Goal: Information Seeking & Learning: Learn about a topic

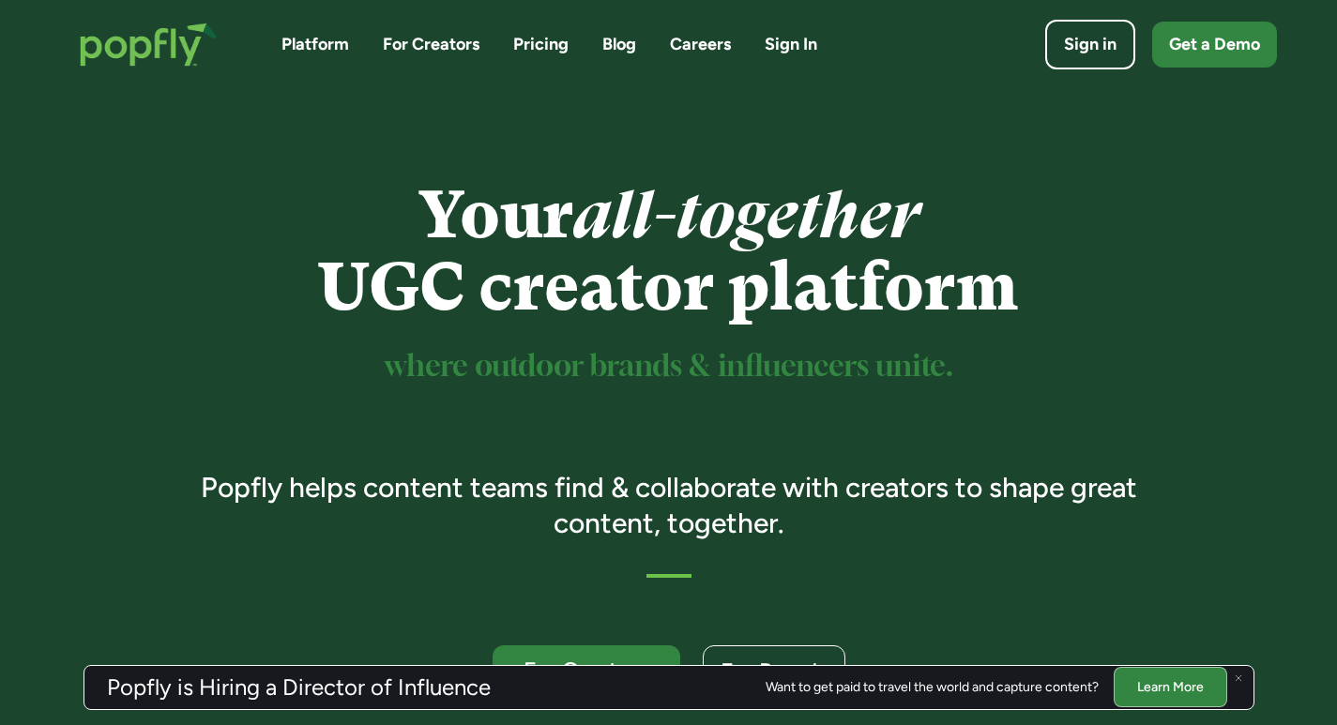
click at [704, 51] on link "Careers" at bounding box center [700, 44] width 61 height 23
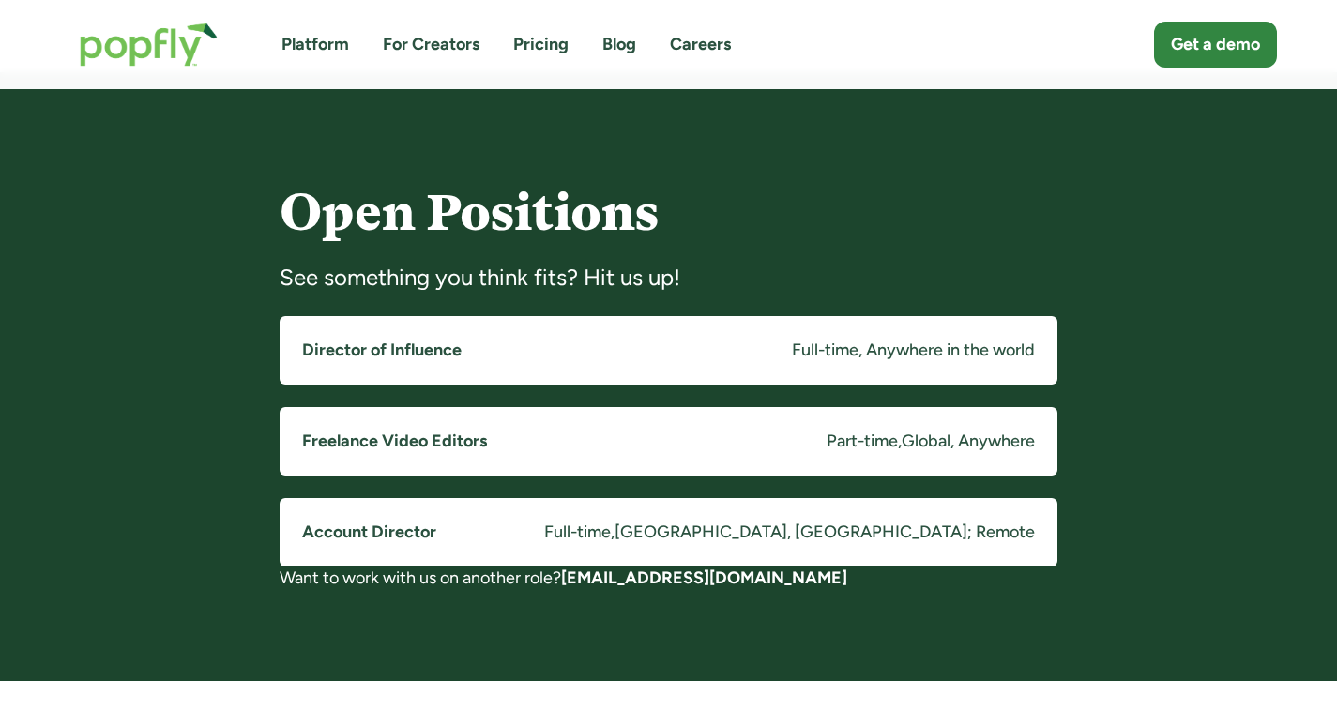
scroll to position [1331, 0]
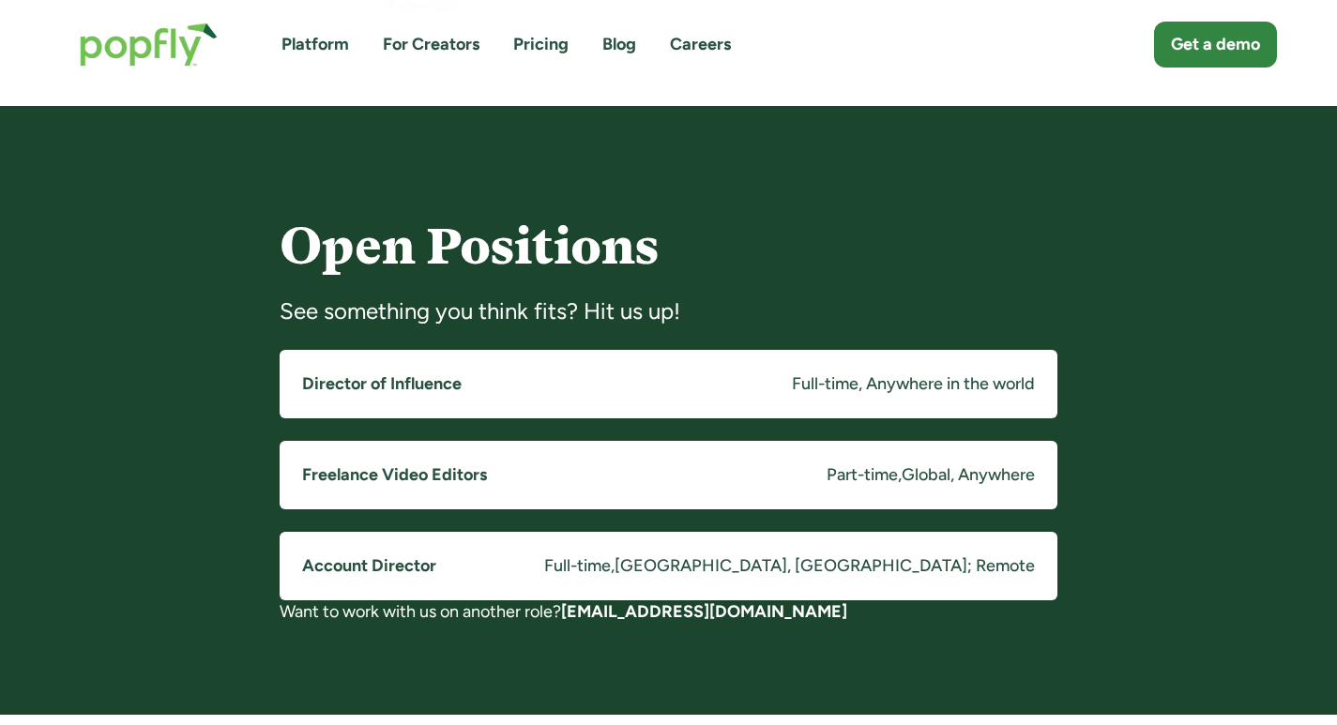
click at [512, 387] on link "Director of Influence Full-time, Anywhere in the world" at bounding box center [669, 384] width 778 height 69
